Goal: Task Accomplishment & Management: Complete application form

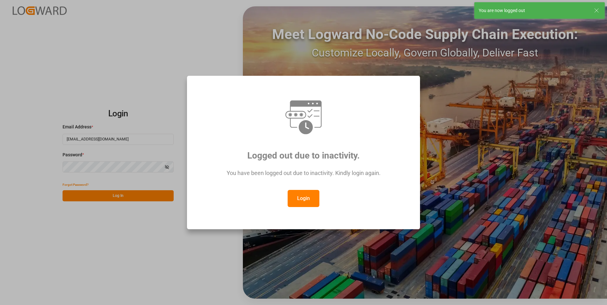
click at [305, 198] on button "Login" at bounding box center [304, 198] width 32 height 17
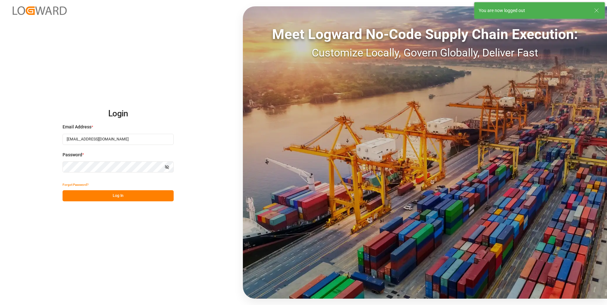
click at [131, 197] on button "Log In" at bounding box center [118, 195] width 111 height 11
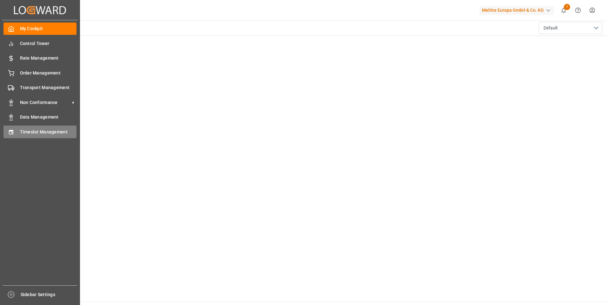
click at [44, 131] on span "Timeslot Management" at bounding box center [48, 132] width 57 height 7
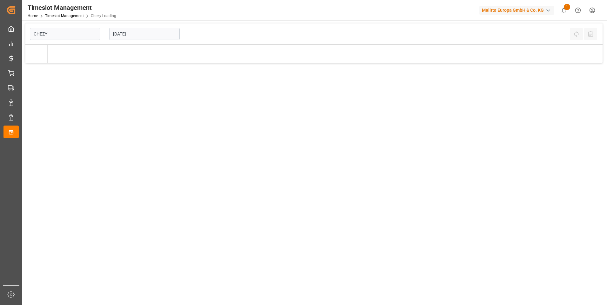
type input "Chezy Loading"
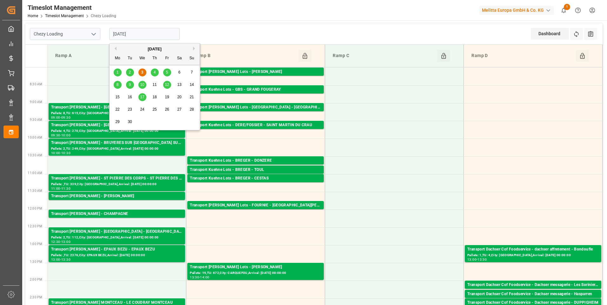
click at [139, 32] on input "[DATE]" at bounding box center [144, 34] width 70 height 12
click at [156, 71] on div "4" at bounding box center [155, 73] width 8 height 8
type input "[DATE]"
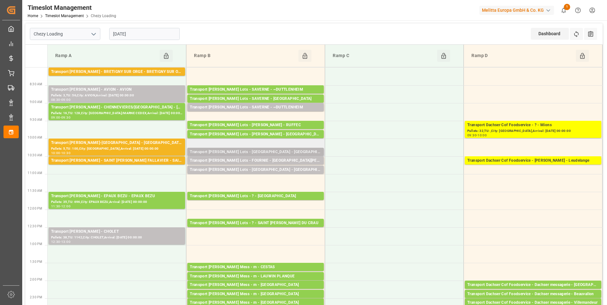
click at [272, 153] on div "Transport [PERSON_NAME] Lots - [GEOGRAPHIC_DATA] - [GEOGRAPHIC_DATA]" at bounding box center [255, 152] width 131 height 6
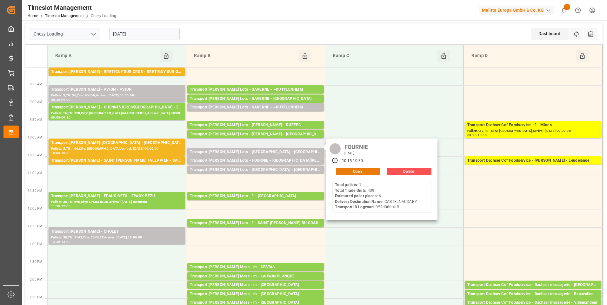
click at [348, 170] on button "Open" at bounding box center [358, 172] width 44 height 8
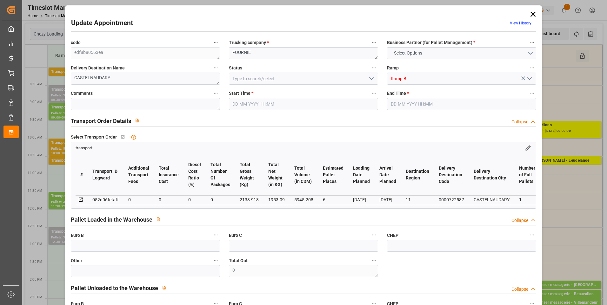
type input "6"
type input "0"
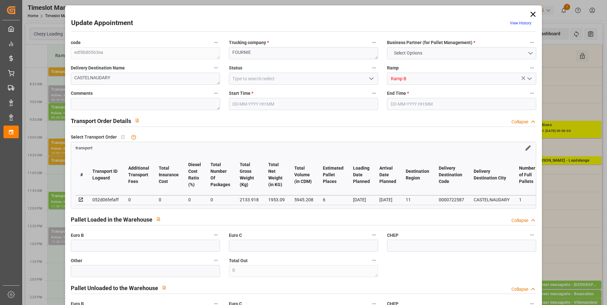
type input "0"
type input "1953.09"
type input "2545.302"
type input "5945.208"
type input "11"
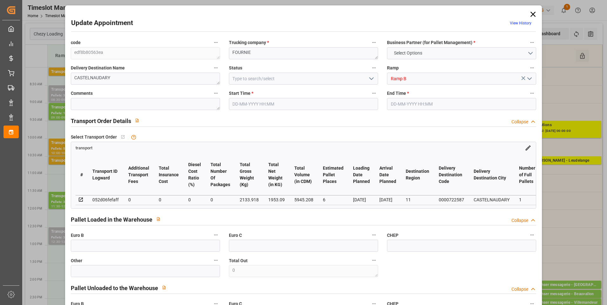
type input "1"
type input "439"
type input "16"
type input "101"
type input "2133.918"
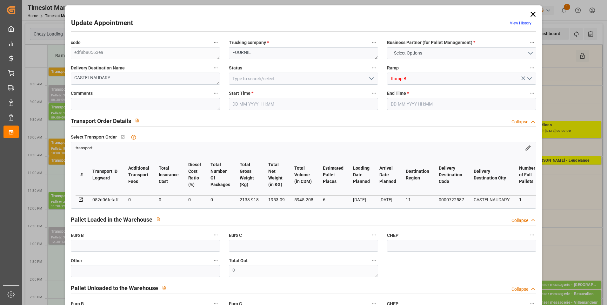
type input "0"
type input "4710.8598"
type input "0"
type input "21"
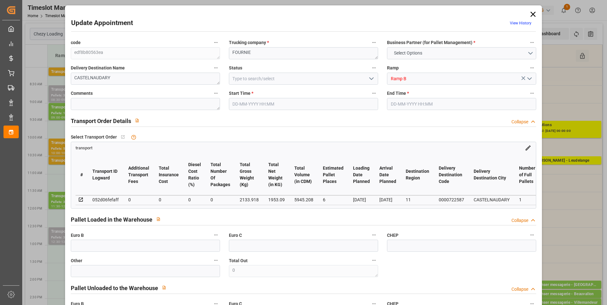
type input "35"
type input "[DATE] 10:15"
type input "[DATE] 10:30"
type input "[DATE] 13:19"
type input "[DATE] 11:25"
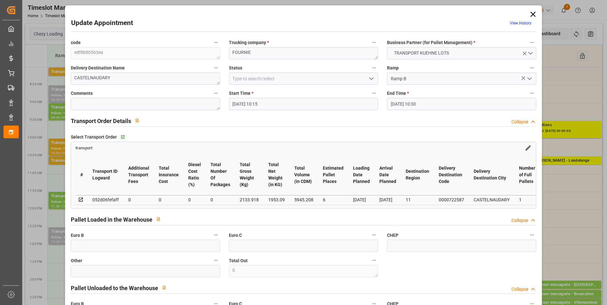
type input "[DATE]"
click at [370, 77] on icon "open menu" at bounding box center [371, 79] width 8 height 8
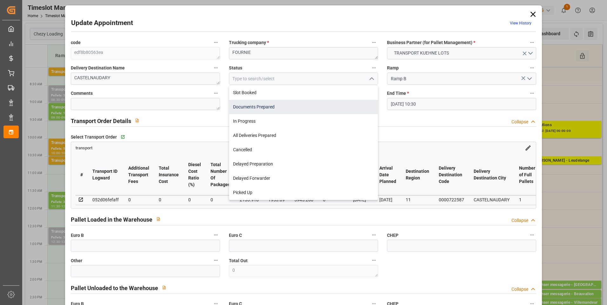
click at [267, 107] on div "Documents Prepared" at bounding box center [303, 107] width 149 height 14
type input "Documents Prepared"
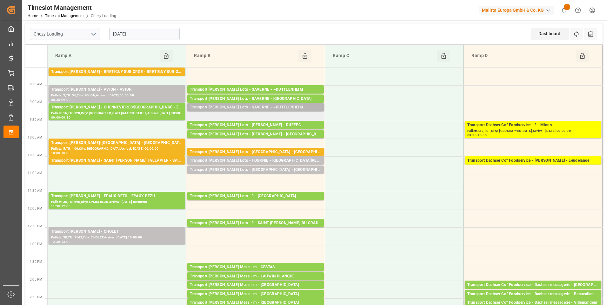
click at [302, 109] on div "Transport [PERSON_NAME] Lots - SAVERNE - ~DUTTLENHEIM" at bounding box center [255, 107] width 131 height 6
click at [287, 107] on div "Transport [PERSON_NAME] Lots - SAVERNE - ~DUTTLENHEIM" at bounding box center [255, 107] width 131 height 6
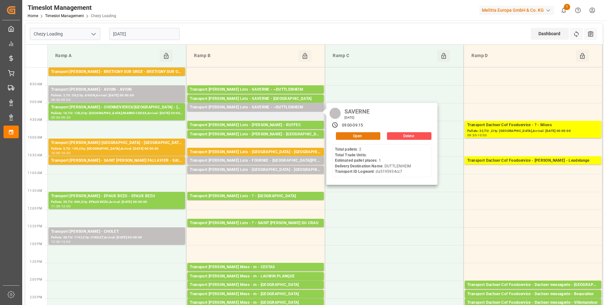
click at [357, 135] on button "Open" at bounding box center [358, 136] width 44 height 8
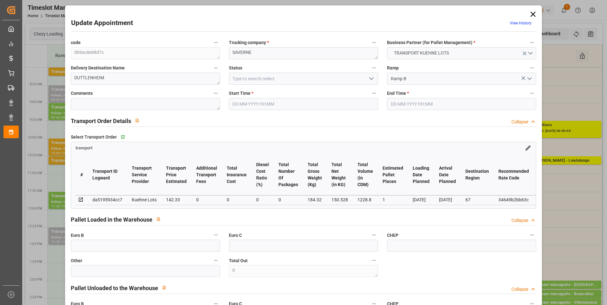
type input "[DATE] 09:00"
type input "[DATE] 09:15"
type input "[DATE] 12:09"
type input "[DATE] 11:24"
type input "[DATE]"
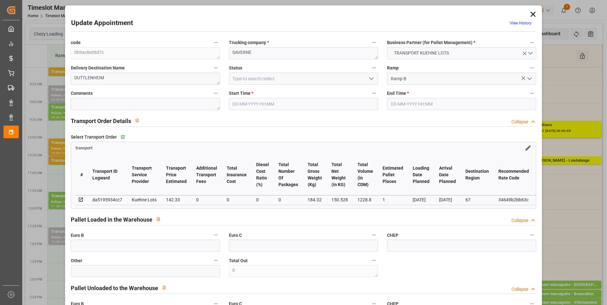
type input "[DATE]"
click at [370, 78] on icon "open menu" at bounding box center [371, 79] width 8 height 8
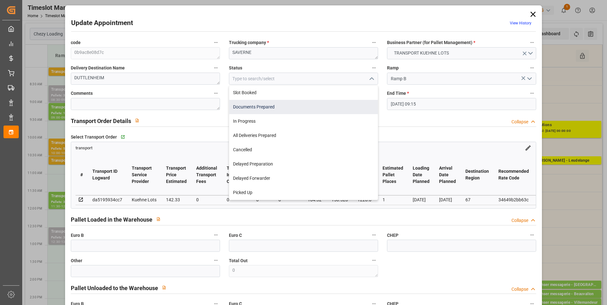
click at [287, 108] on div "Documents Prepared" at bounding box center [303, 107] width 149 height 14
type input "Documents Prepared"
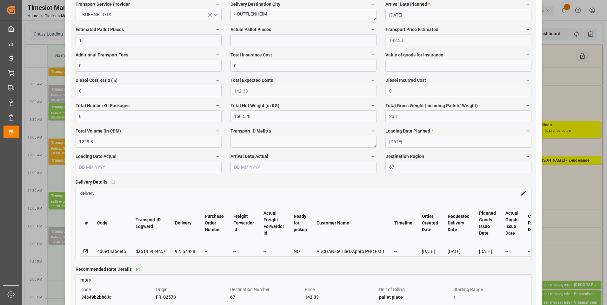
scroll to position [381, 0]
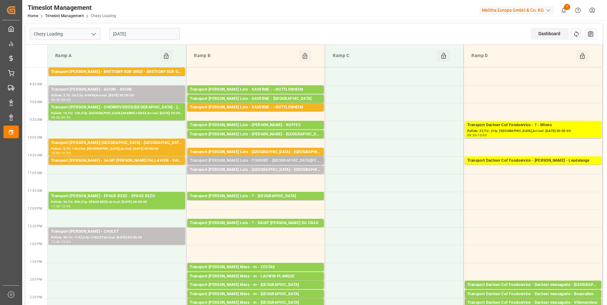
click at [288, 158] on div "Transport [PERSON_NAME] Lots - FOURNIE - [GEOGRAPHIC_DATA][PERSON_NAME]" at bounding box center [255, 161] width 131 height 6
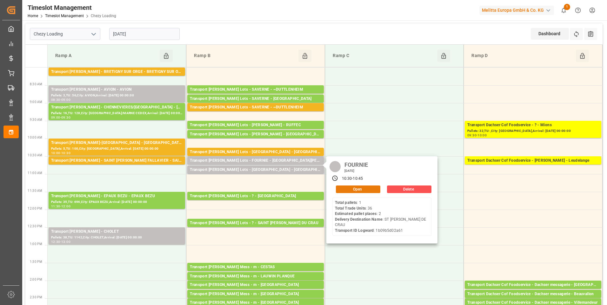
click at [358, 189] on button "Open" at bounding box center [358, 190] width 44 height 8
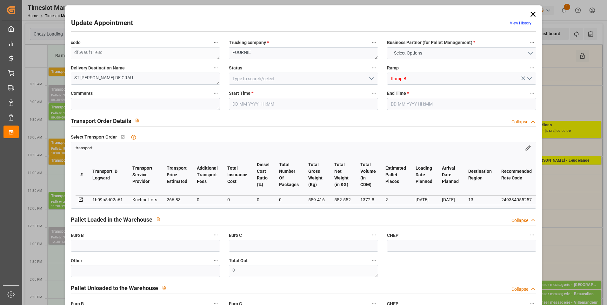
type input "2"
type input "266.83"
type input "0"
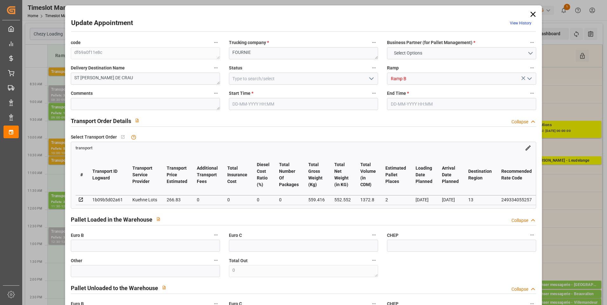
type input "266.83"
type input "0"
type input "552.552"
type input "633.096"
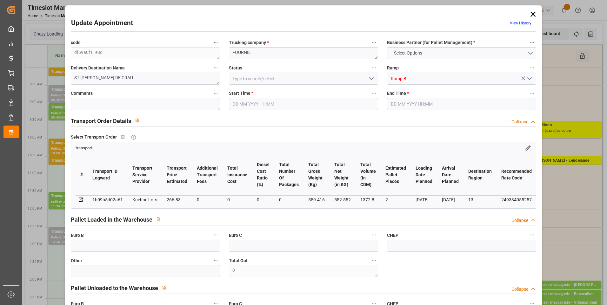
type input "1372.8"
type input "13"
type input "1"
type input "36"
type input "2"
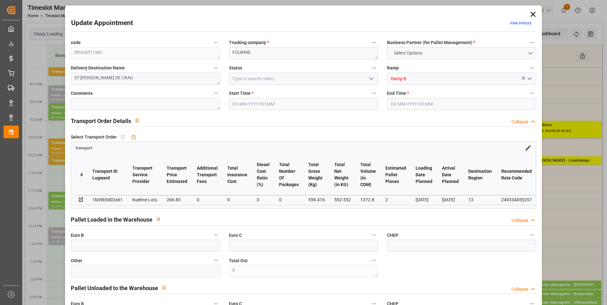
type input "101"
type input "559.416"
type input "0"
type input "4710.8598"
type input "0"
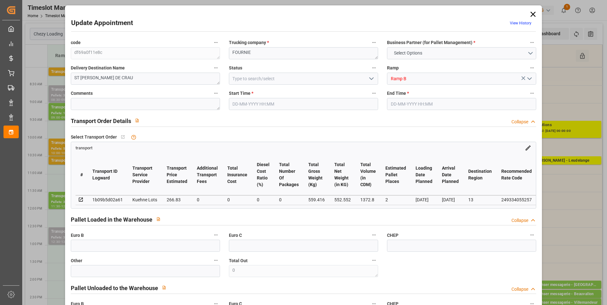
type input "0"
type input "21"
type input "35"
type input "[DATE] 10:30"
type input "[DATE] 10:45"
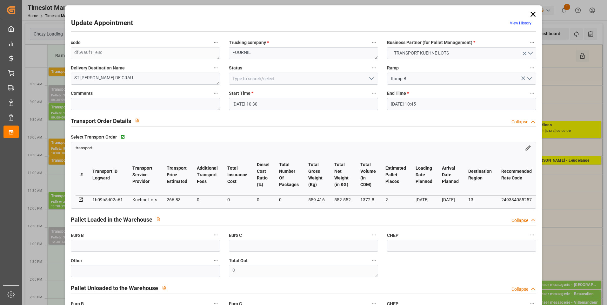
type input "[DATE] 13:20"
type input "[DATE] 11:24"
type input "[DATE]"
click at [370, 77] on icon "open menu" at bounding box center [371, 79] width 8 height 8
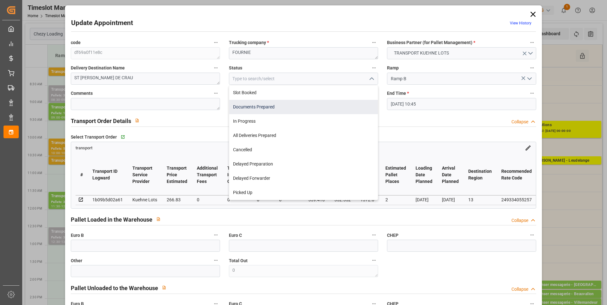
click at [272, 107] on div "Documents Prepared" at bounding box center [303, 107] width 149 height 14
type input "Documents Prepared"
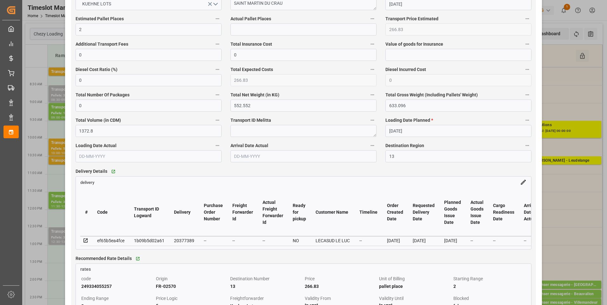
scroll to position [444, 0]
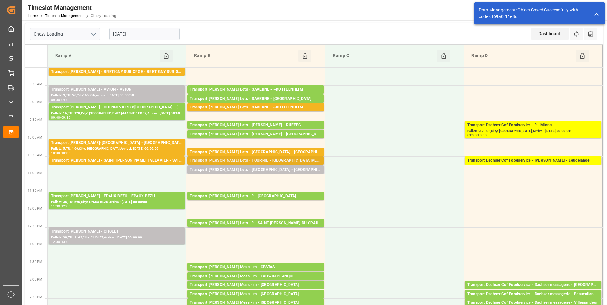
click at [291, 161] on div "Transport [PERSON_NAME] Lots - FOURNIE - [GEOGRAPHIC_DATA][PERSON_NAME]" at bounding box center [255, 161] width 131 height 6
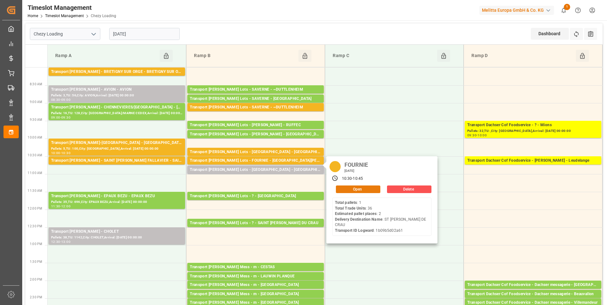
click at [356, 190] on button "Open" at bounding box center [358, 190] width 44 height 8
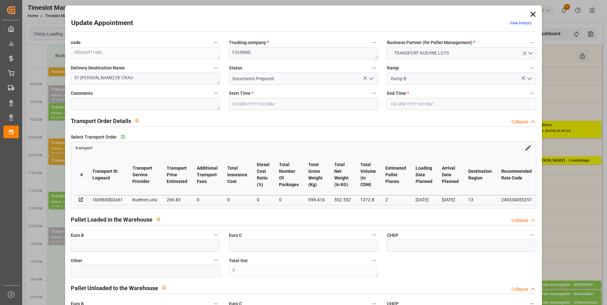
type input "2"
type input "266.83"
type input "0"
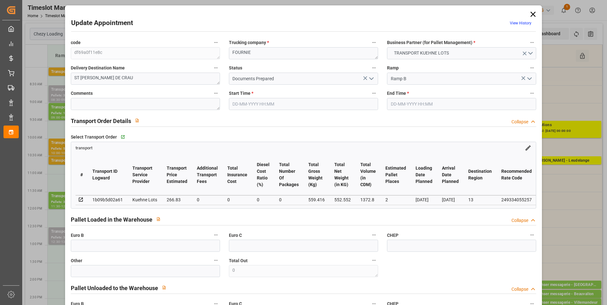
type input "266.83"
type input "0"
type input "552.552"
type input "633.096"
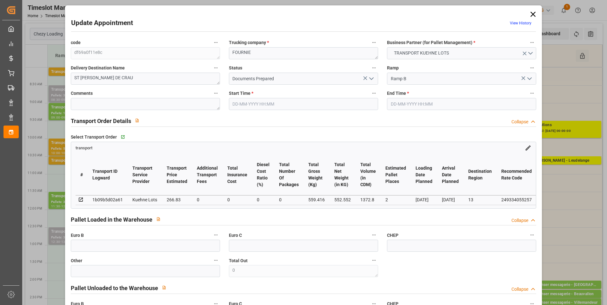
type input "1372.8"
type input "13"
type input "1"
type input "36"
type input "2"
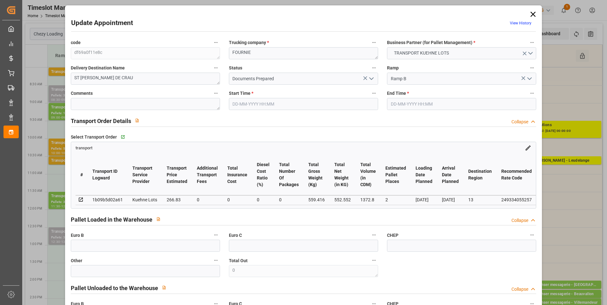
type input "101"
type input "559.416"
type input "0"
type input "4710.8598"
type input "0"
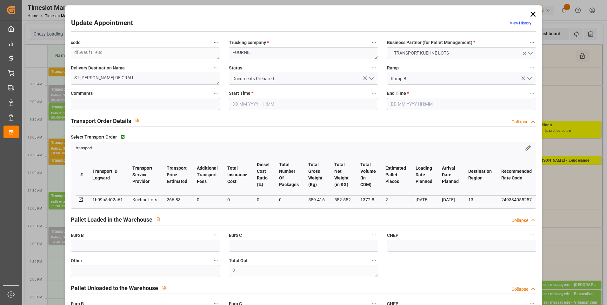
type input "0"
type input "21"
type input "35"
type input "[DATE] 10:30"
type input "[DATE] 10:45"
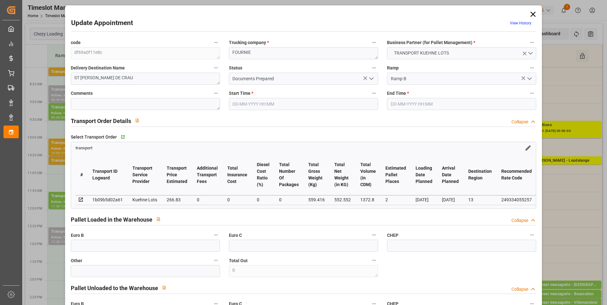
type input "[DATE] 13:20"
type input "[DATE] 11:24"
type input "[DATE]"
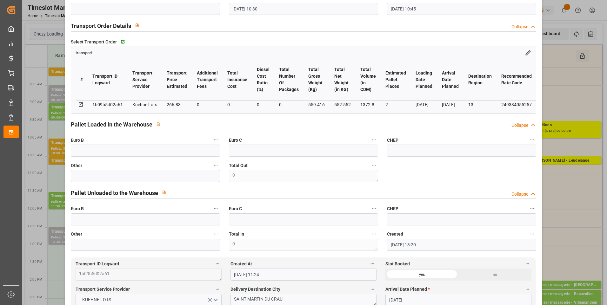
scroll to position [0, 0]
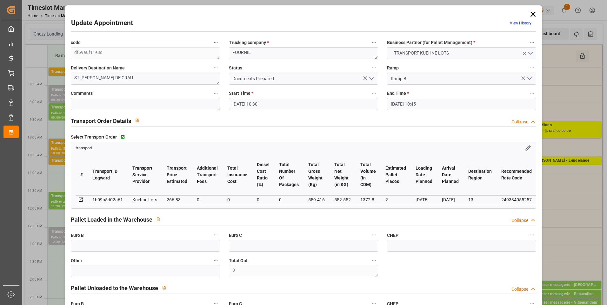
click at [530, 12] on icon at bounding box center [532, 14] width 9 height 9
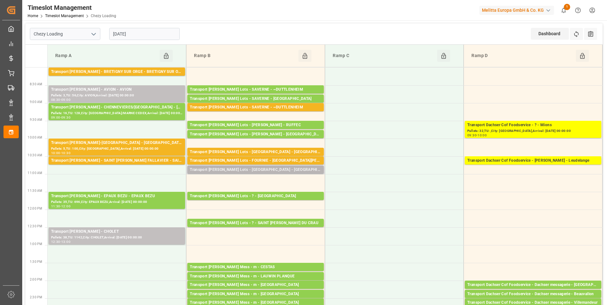
click at [287, 169] on div "Transport [PERSON_NAME] Lots - [GEOGRAPHIC_DATA] - [GEOGRAPHIC_DATA]" at bounding box center [255, 170] width 131 height 6
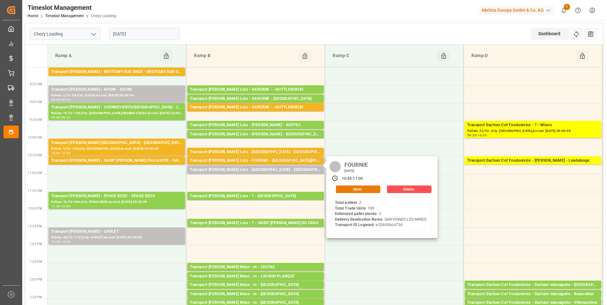
click at [365, 189] on button "Open" at bounding box center [358, 190] width 44 height 8
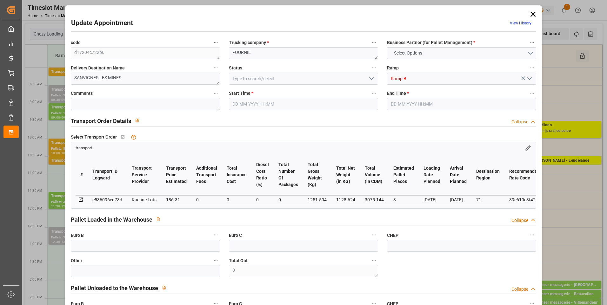
type input "3"
type input "186.31"
type input "0"
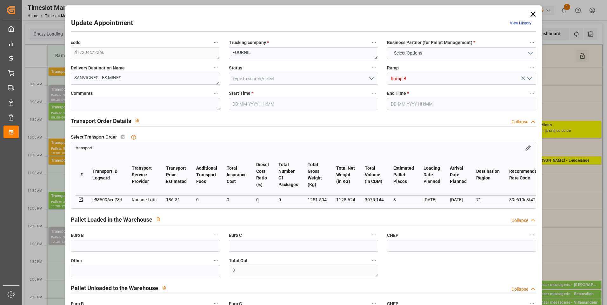
type input "186.31"
type input "0"
type input "1128.624"
type input "1357.776"
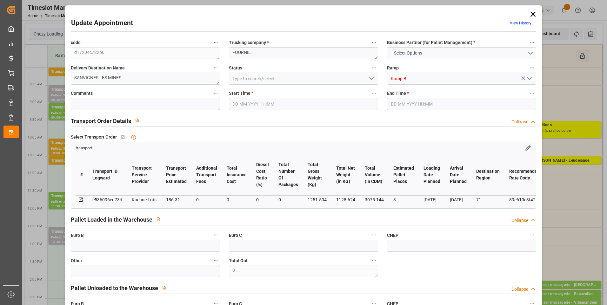
type input "3075.144"
type input "71"
type input "2"
type input "189"
type input "4"
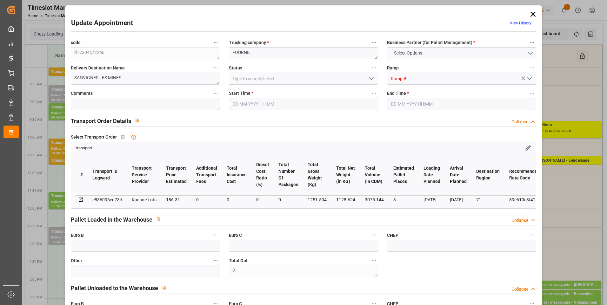
type input "101"
type input "1251.504"
type input "0"
type input "4710.8598"
type input "0"
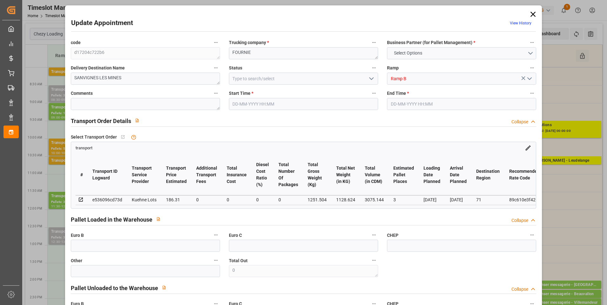
type input "0"
type input "21"
type input "35"
type input "[DATE] 10:45"
type input "[DATE] 11:00"
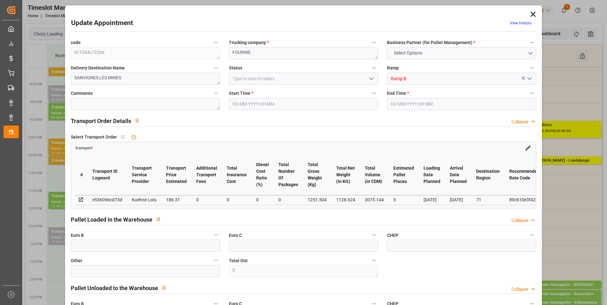
type input "[DATE] 13:21"
type input "[DATE] 11:25"
type input "[DATE]"
click at [371, 79] on icon "open menu" at bounding box center [371, 79] width 8 height 8
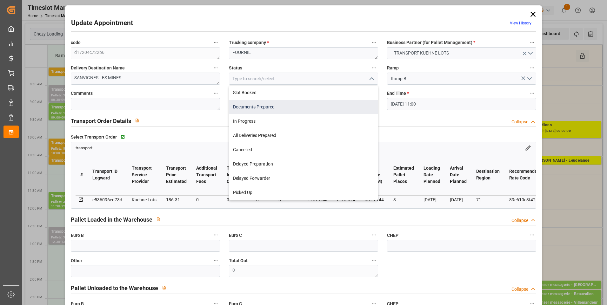
click at [267, 109] on div "Documents Prepared" at bounding box center [303, 107] width 149 height 14
type input "Documents Prepared"
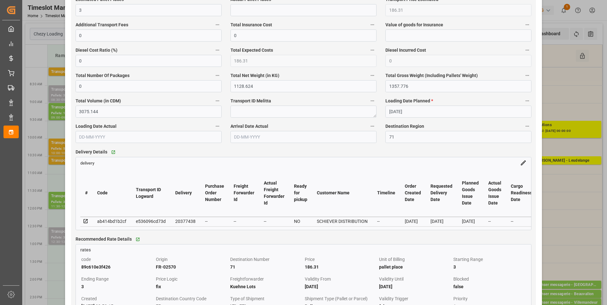
scroll to position [413, 0]
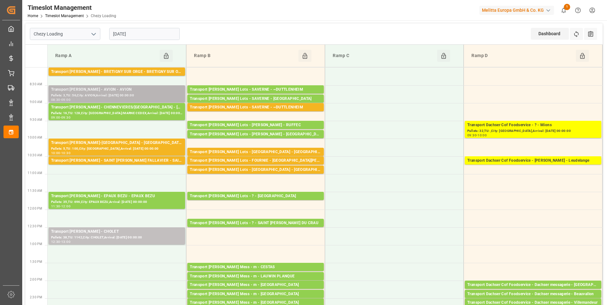
click at [114, 91] on div "Transport [PERSON_NAME] - AVION - AVION" at bounding box center [116, 90] width 131 height 6
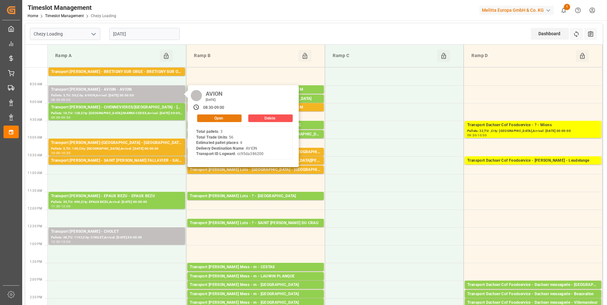
click at [213, 116] on button "Open" at bounding box center [219, 119] width 44 height 8
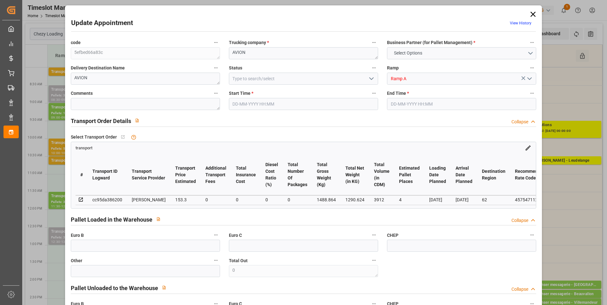
type input "4"
type input "153.3"
type input "0"
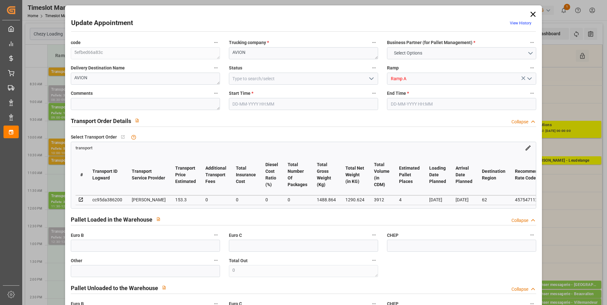
type input "148.1185"
type input "-5.1815"
type input "0"
type input "1290.624"
type input "1656"
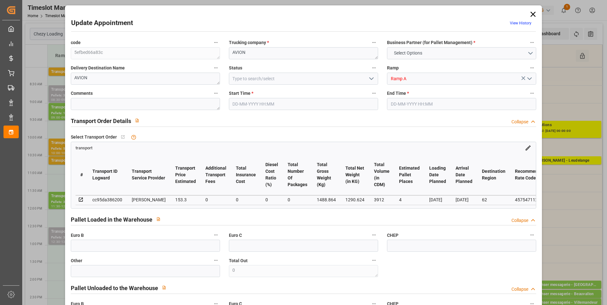
type input "3912"
type input "62"
type input "3"
type input "56"
type input "4"
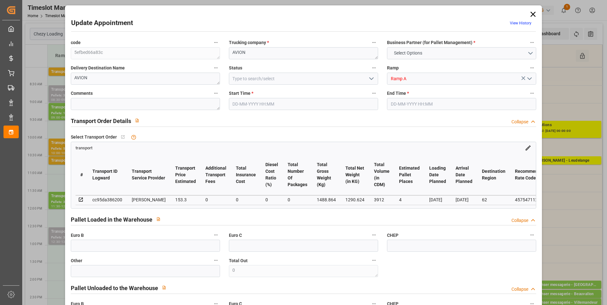
type input "101"
type input "1488.864"
type input "0"
type input "4710.8598"
type input "0"
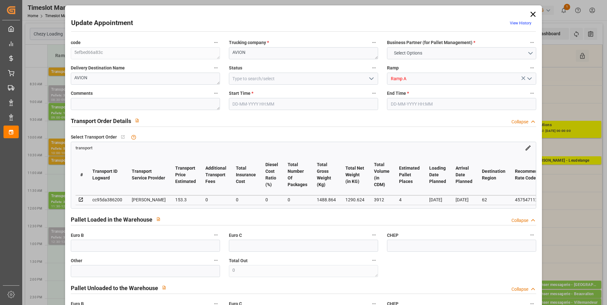
type input "0"
type input "21"
type input "35"
type input "[DATE] 08:30"
type input "[DATE] 09:00"
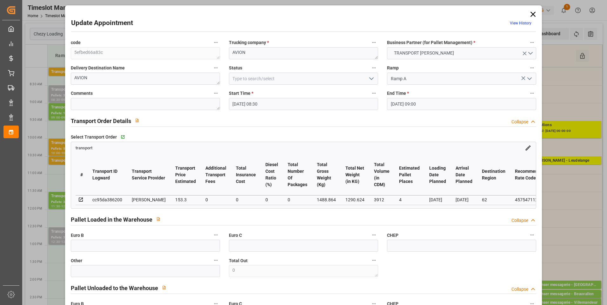
type input "[DATE] 16:10"
type input "[DATE] 11:17"
type input "[DATE]"
click at [372, 77] on icon "open menu" at bounding box center [371, 79] width 8 height 8
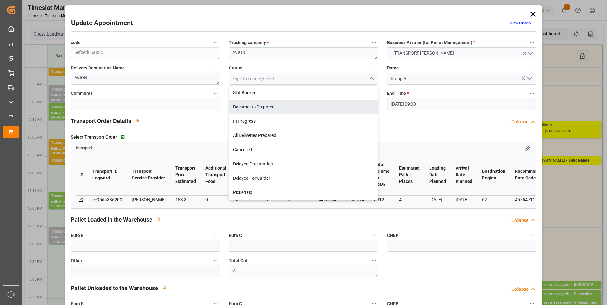
click at [279, 107] on div "Documents Prepared" at bounding box center [303, 107] width 149 height 14
type input "Documents Prepared"
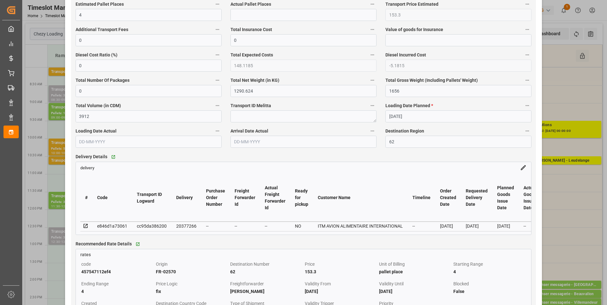
scroll to position [476, 0]
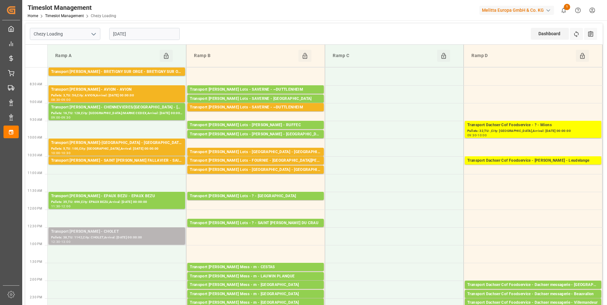
click at [86, 235] on div "Pallets: 38,TU: 1142,City: CHOLET,Arrival: [DATE] 00:00:00" at bounding box center [116, 237] width 131 height 5
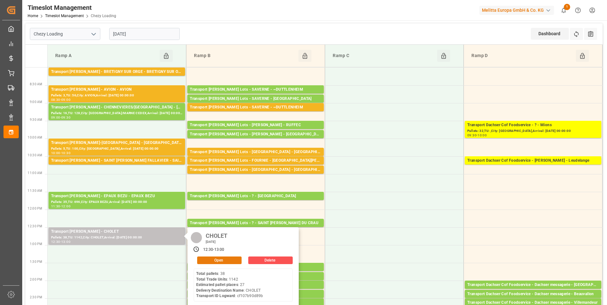
click at [227, 261] on button "Open" at bounding box center [219, 261] width 44 height 8
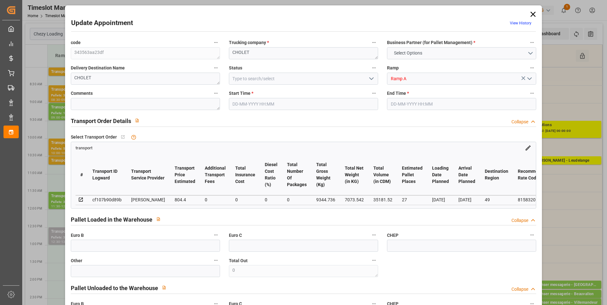
type input "27"
type input "804.4"
type input "0"
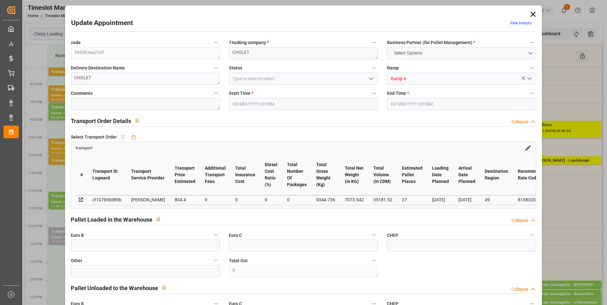
type input "777.2113"
type input "-27.1887"
type input "0"
type input "7073.542"
type input "10999.72"
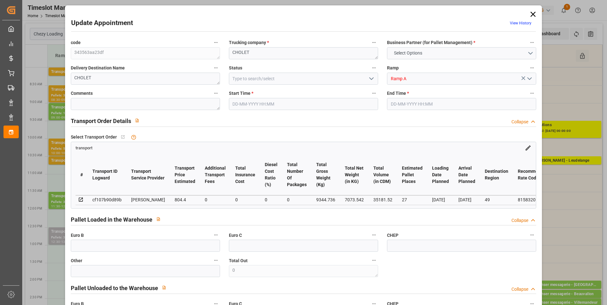
type input "35181.52"
type input "49"
type input "38"
type input "1142"
type input "55"
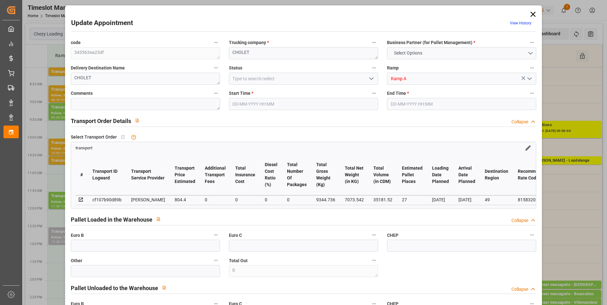
type input "101"
type input "9344.736"
type input "0"
type input "4710.8598"
type input "0"
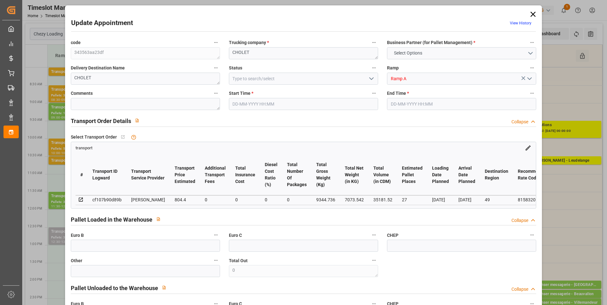
type input "0"
type input "21"
type input "35"
type input "[DATE] 12:30"
type input "[DATE] 13:00"
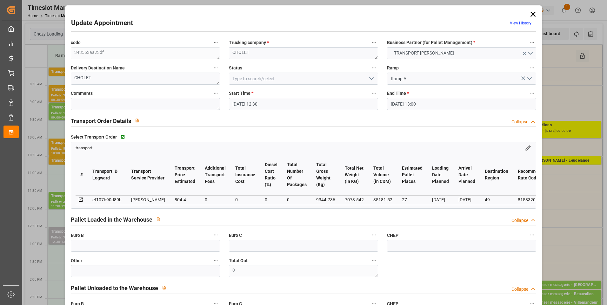
type input "[DATE] 11:55"
type input "[DATE] 11:29"
type input "[DATE]"
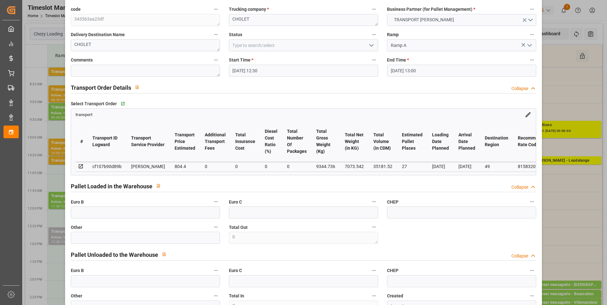
scroll to position [0, 0]
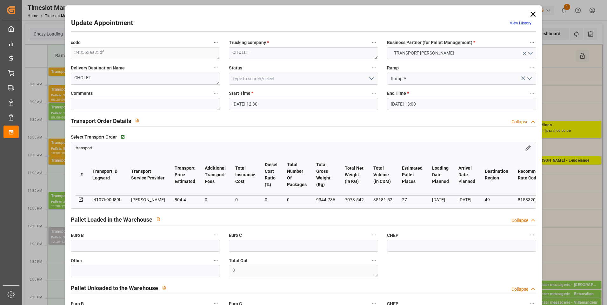
click at [371, 80] on icon "open menu" at bounding box center [371, 79] width 8 height 8
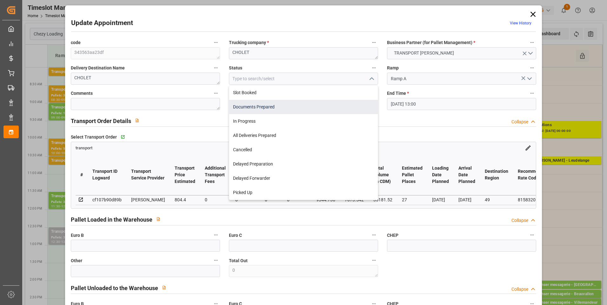
click at [254, 108] on div "Documents Prepared" at bounding box center [303, 107] width 149 height 14
type input "Documents Prepared"
